Goal: Use online tool/utility

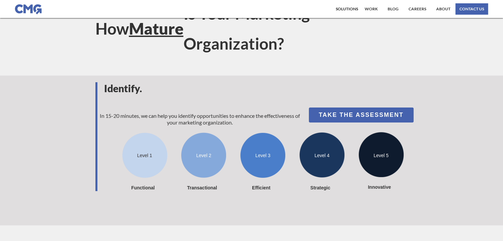
scroll to position [111, 0]
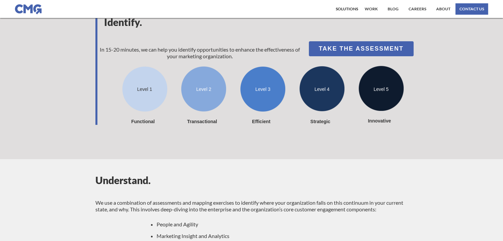
click at [373, 47] on link "Take the Assessment" at bounding box center [361, 48] width 105 height 15
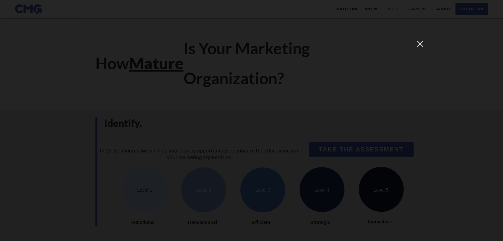
scroll to position [0, 0]
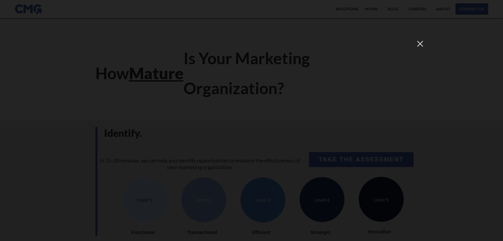
click at [421, 59] on div at bounding box center [251, 120] width 503 height 241
